Goal: Find specific page/section

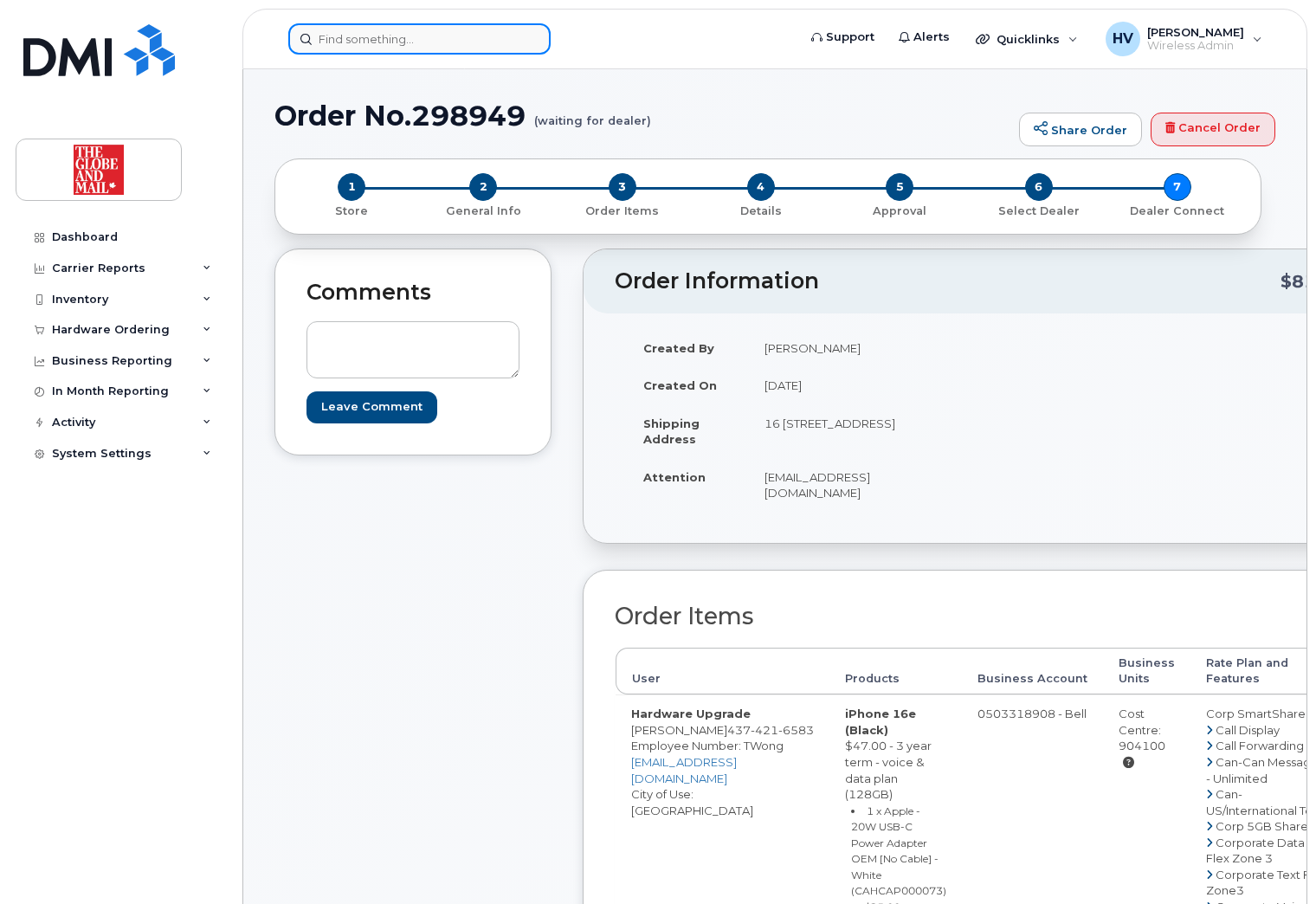
click at [327, 37] on input at bounding box center [419, 39] width 262 height 31
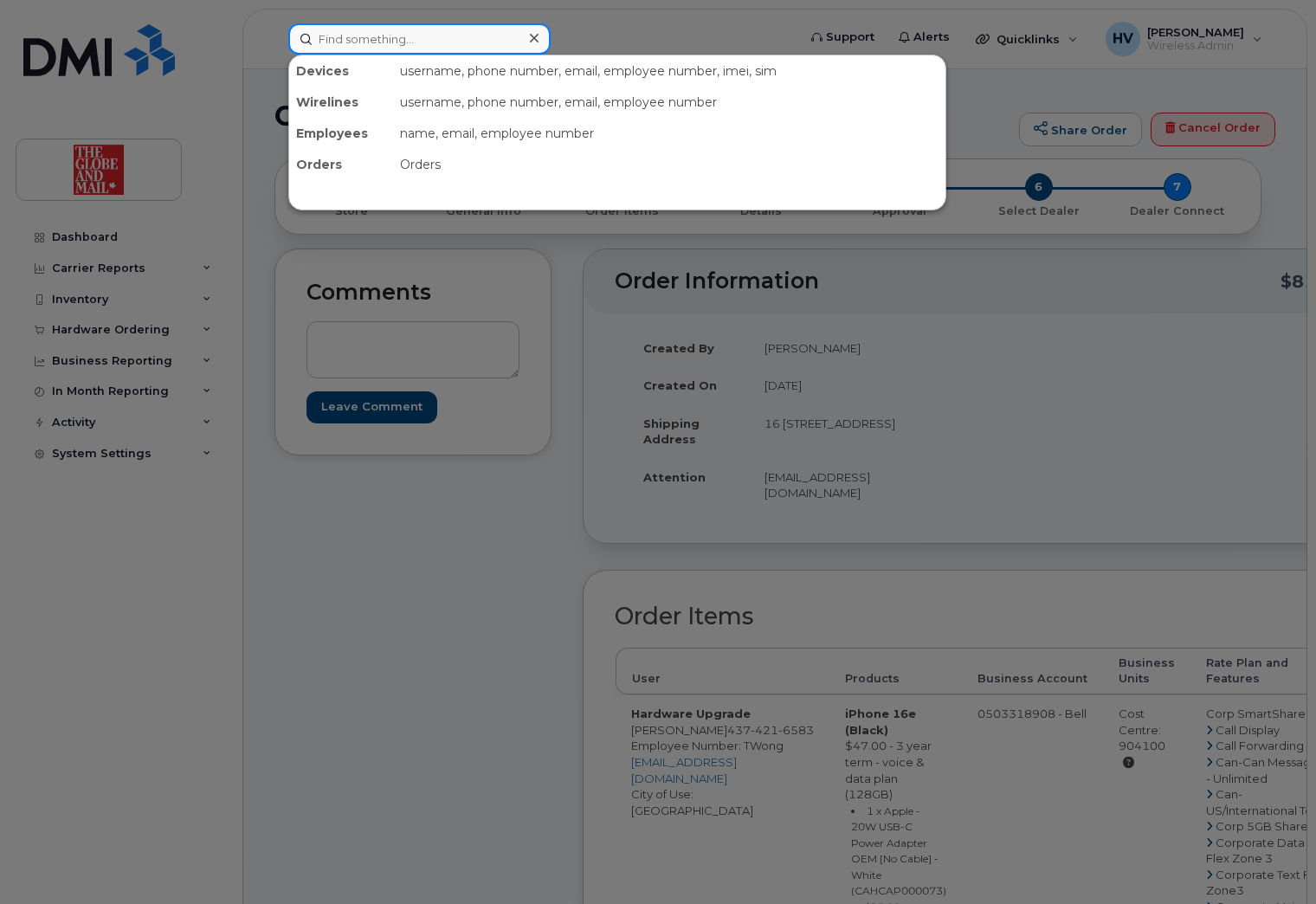
paste input "[PERSON_NAME]"
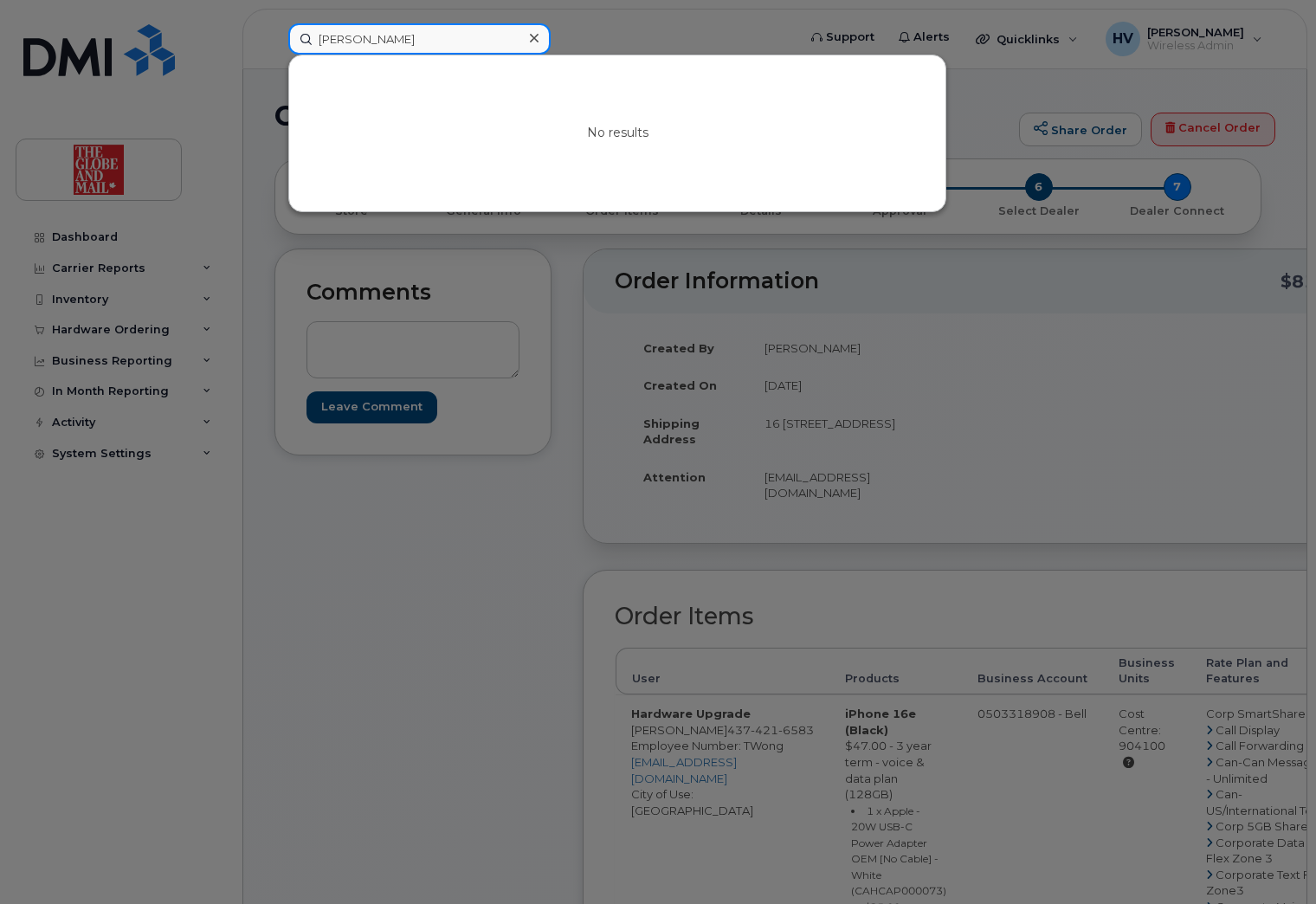
click at [327, 41] on input "[PERSON_NAME]" at bounding box center [419, 39] width 262 height 31
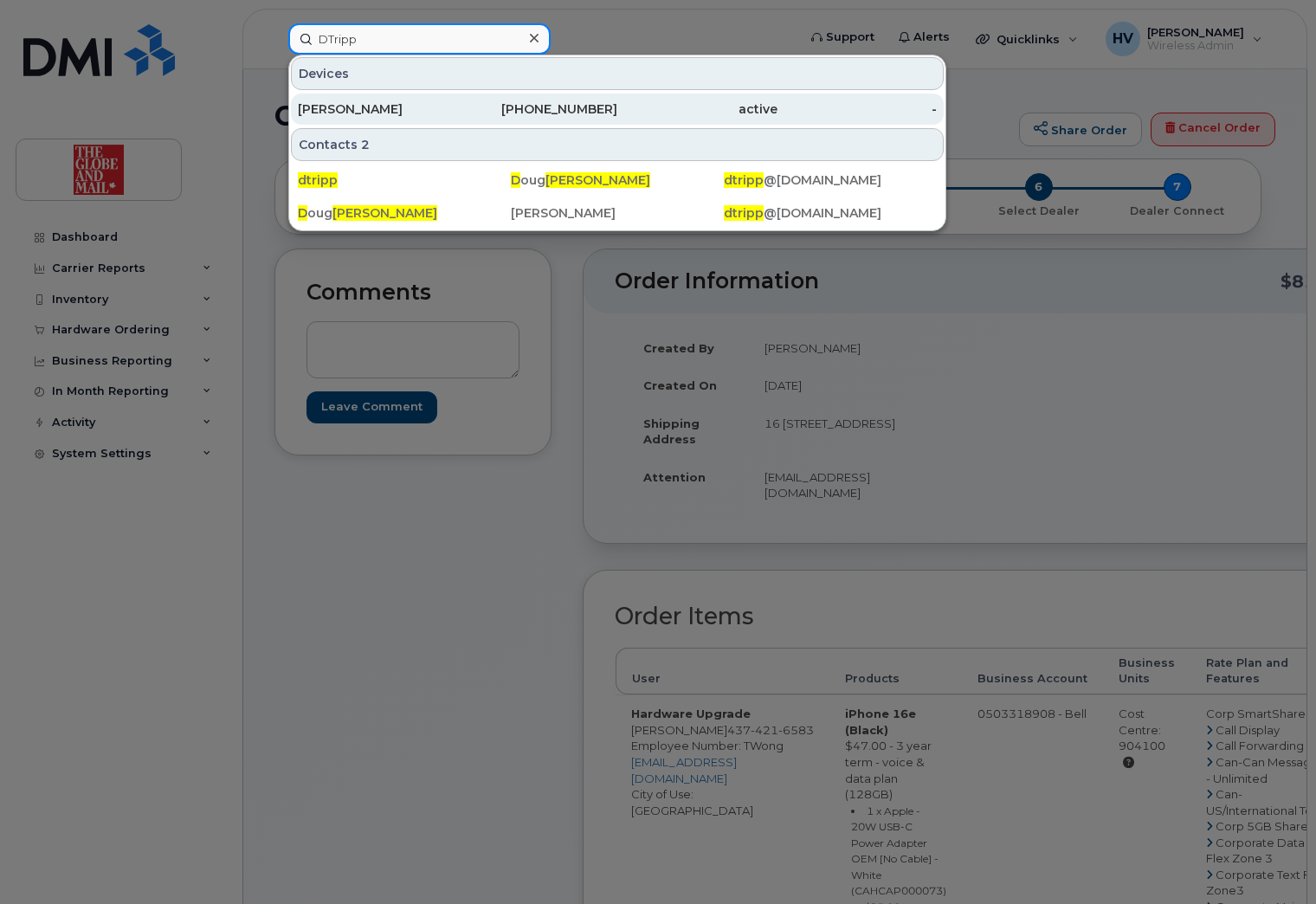
type input "DTripp"
click at [328, 111] on div "[PERSON_NAME]" at bounding box center [377, 109] width 161 height 17
